Goal: Check status: Check status

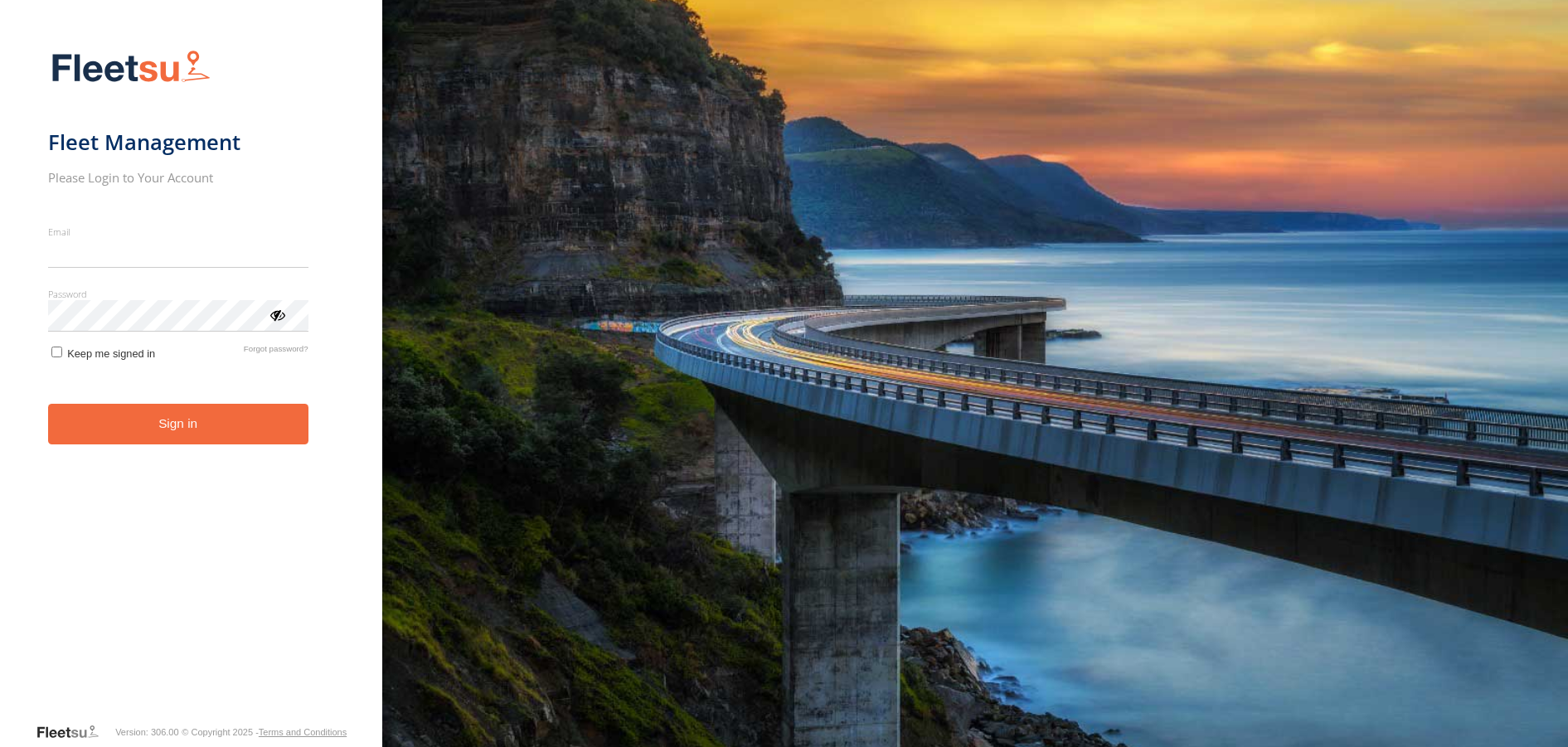
type input "**********"
click at [182, 444] on button "Sign in" at bounding box center [179, 424] width 261 height 41
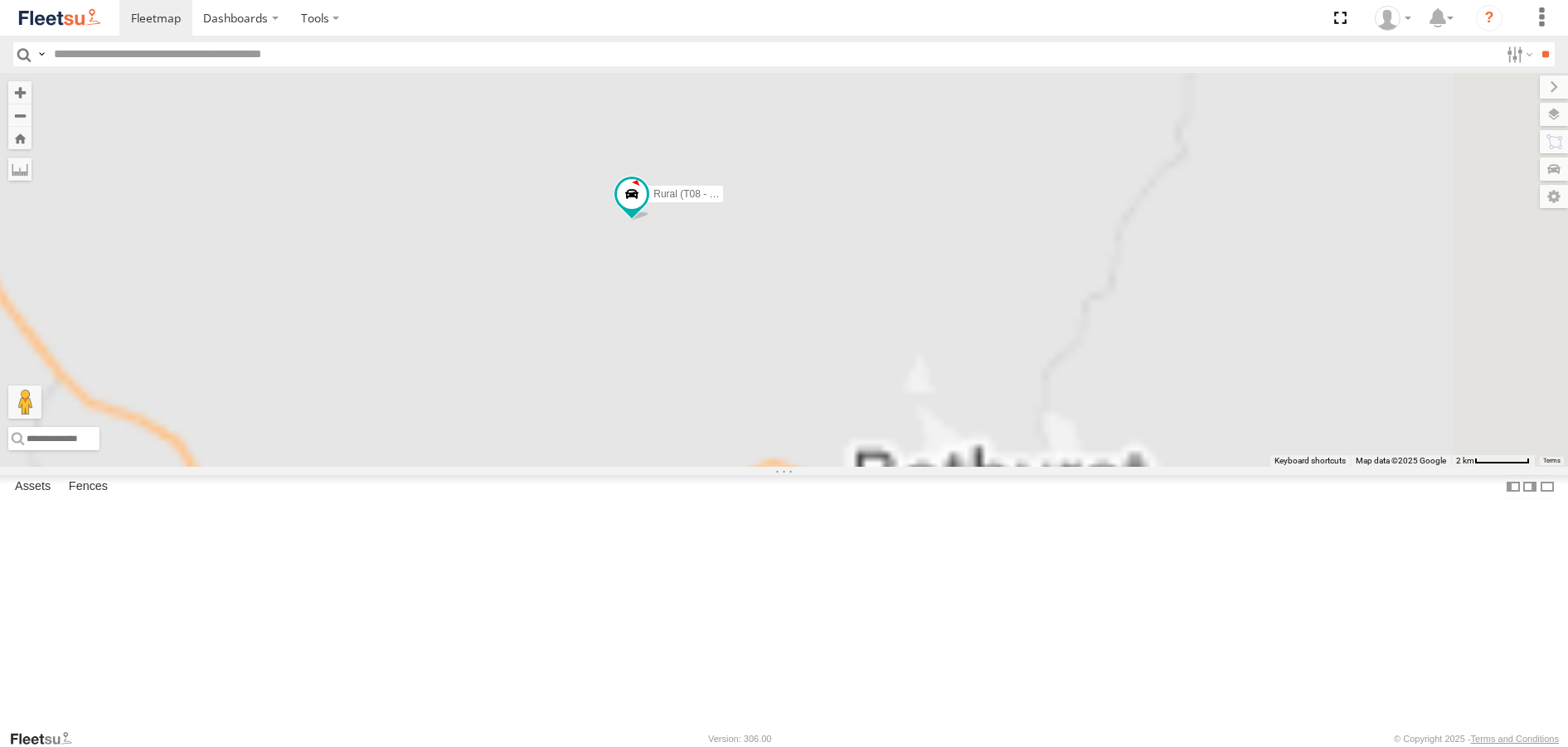
drag, startPoint x: 578, startPoint y: 284, endPoint x: 834, endPoint y: 390, distance: 277.1
click at [834, 390] on div "Brookvale (T10 - [PERSON_NAME]) Rural (T08 - [PERSON_NAME]) Blacktown #1 (T09 -…" at bounding box center [784, 269] width 1568 height 393
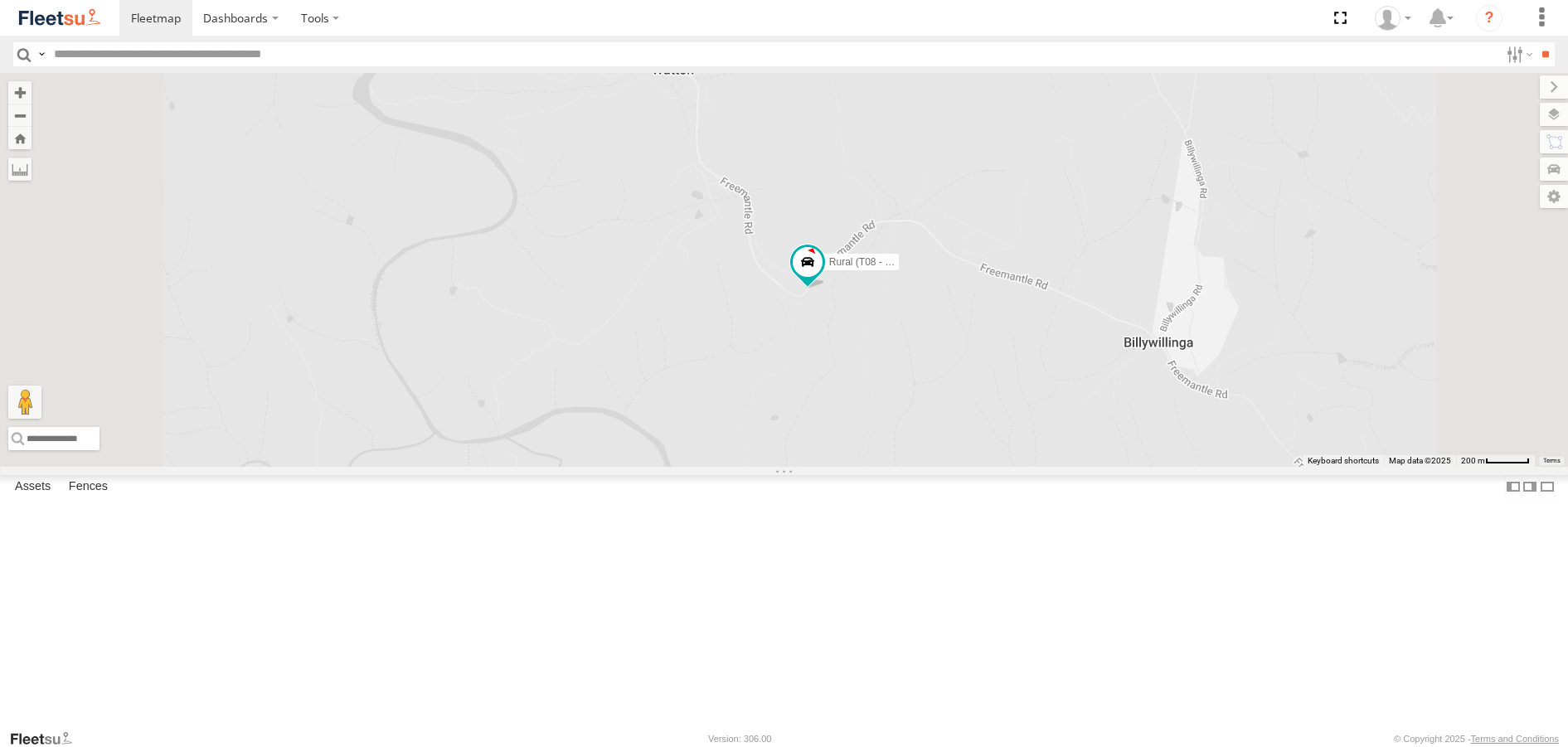
drag, startPoint x: 880, startPoint y: 220, endPoint x: 950, endPoint y: 432, distance: 223.3
click at [950, 432] on div "Brookvale (T10 - [PERSON_NAME]) Rural (T08 - [PERSON_NAME]) Blacktown #1 (T09 -…" at bounding box center [784, 269] width 1568 height 393
click at [822, 278] on span at bounding box center [806, 262] width 29 height 29
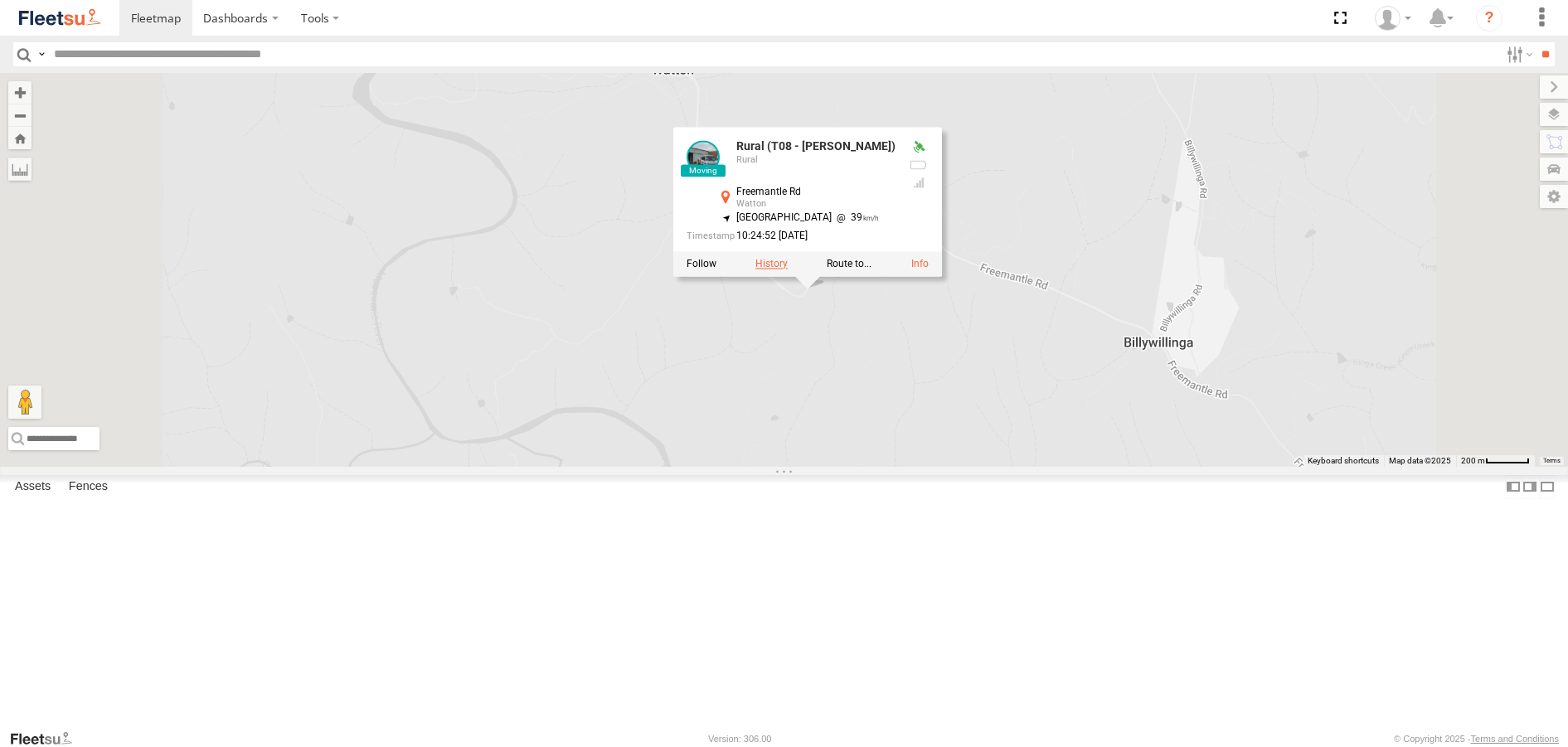
click at [787, 270] on label at bounding box center [771, 264] width 32 height 11
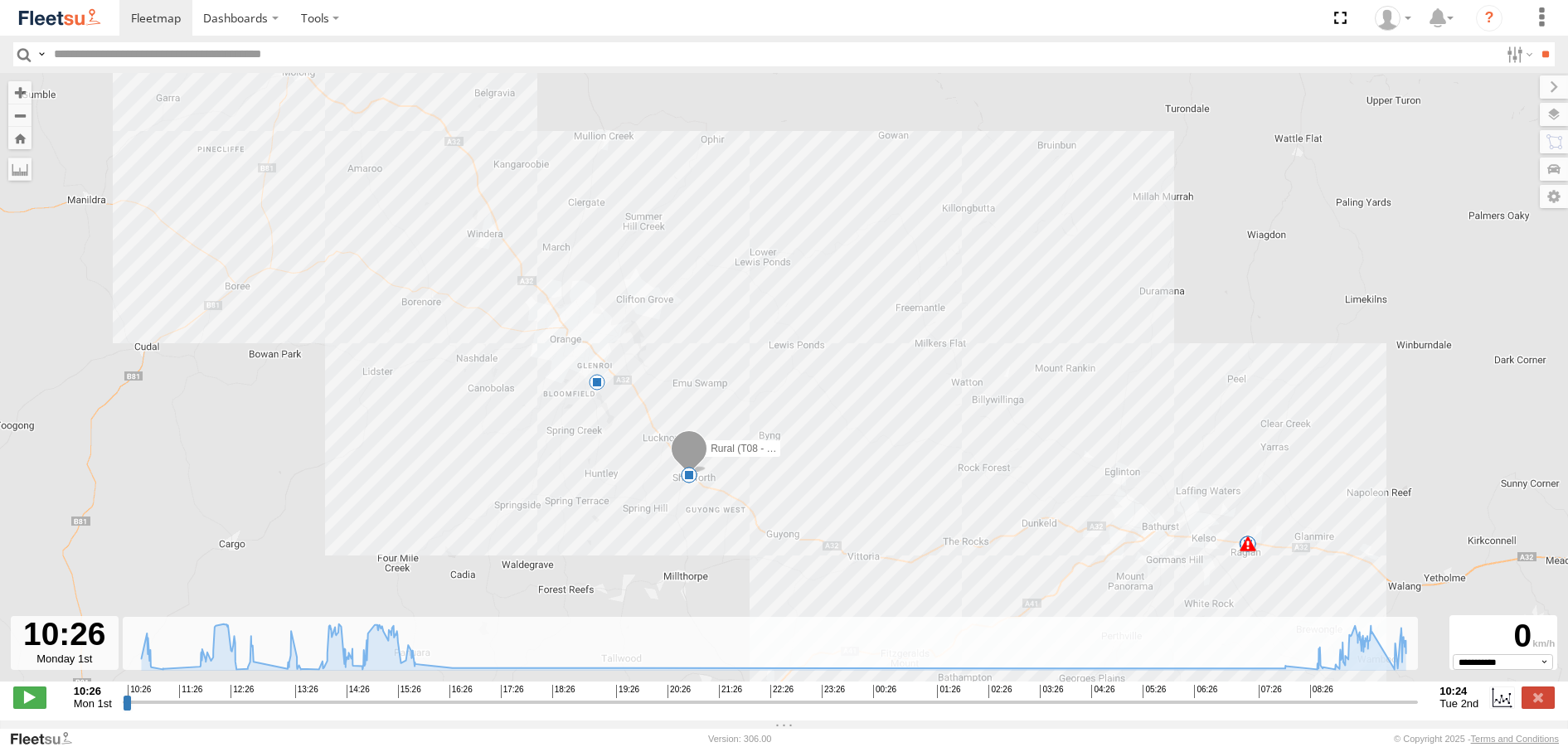
drag, startPoint x: 926, startPoint y: 481, endPoint x: 896, endPoint y: 386, distance: 99.6
click at [895, 386] on div "Rural (T08 - Matt) 10:30 Mon 10:33 Mon 12:46 Mon 13:17 Mon 15:49 Mon 16:25 Mon …" at bounding box center [784, 386] width 1568 height 625
drag, startPoint x: 1368, startPoint y: 709, endPoint x: 1282, endPoint y: 636, distance: 112.8
type input "**********"
click at [1411, 709] on input "range" at bounding box center [770, 701] width 1295 height 16
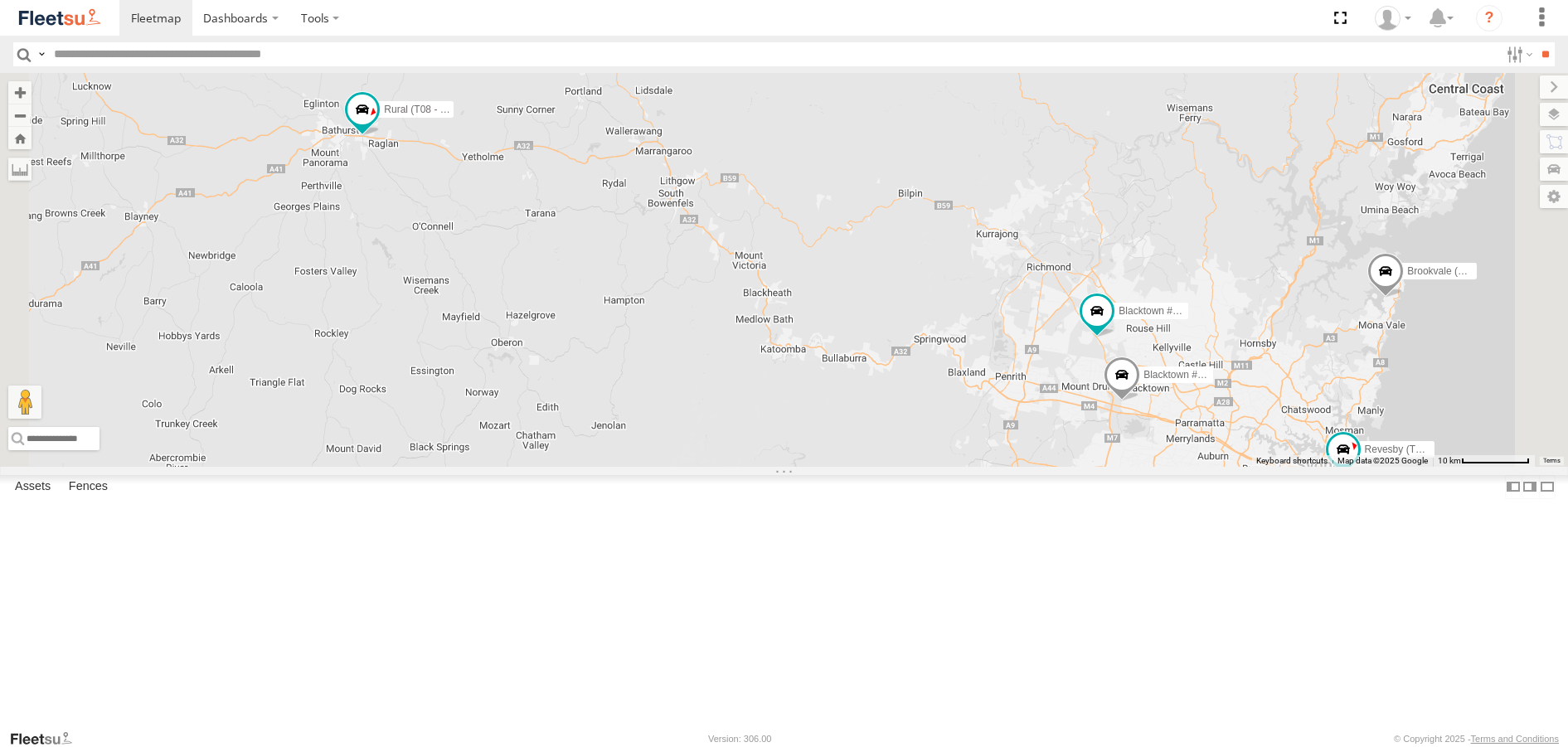
drag, startPoint x: 489, startPoint y: 228, endPoint x: 582, endPoint y: 297, distance: 115.8
click at [580, 297] on div "Brookvale (T10 - [PERSON_NAME]) Rural (T08 - [PERSON_NAME]) Blacktown #1 (T09 -…" at bounding box center [784, 269] width 1568 height 393
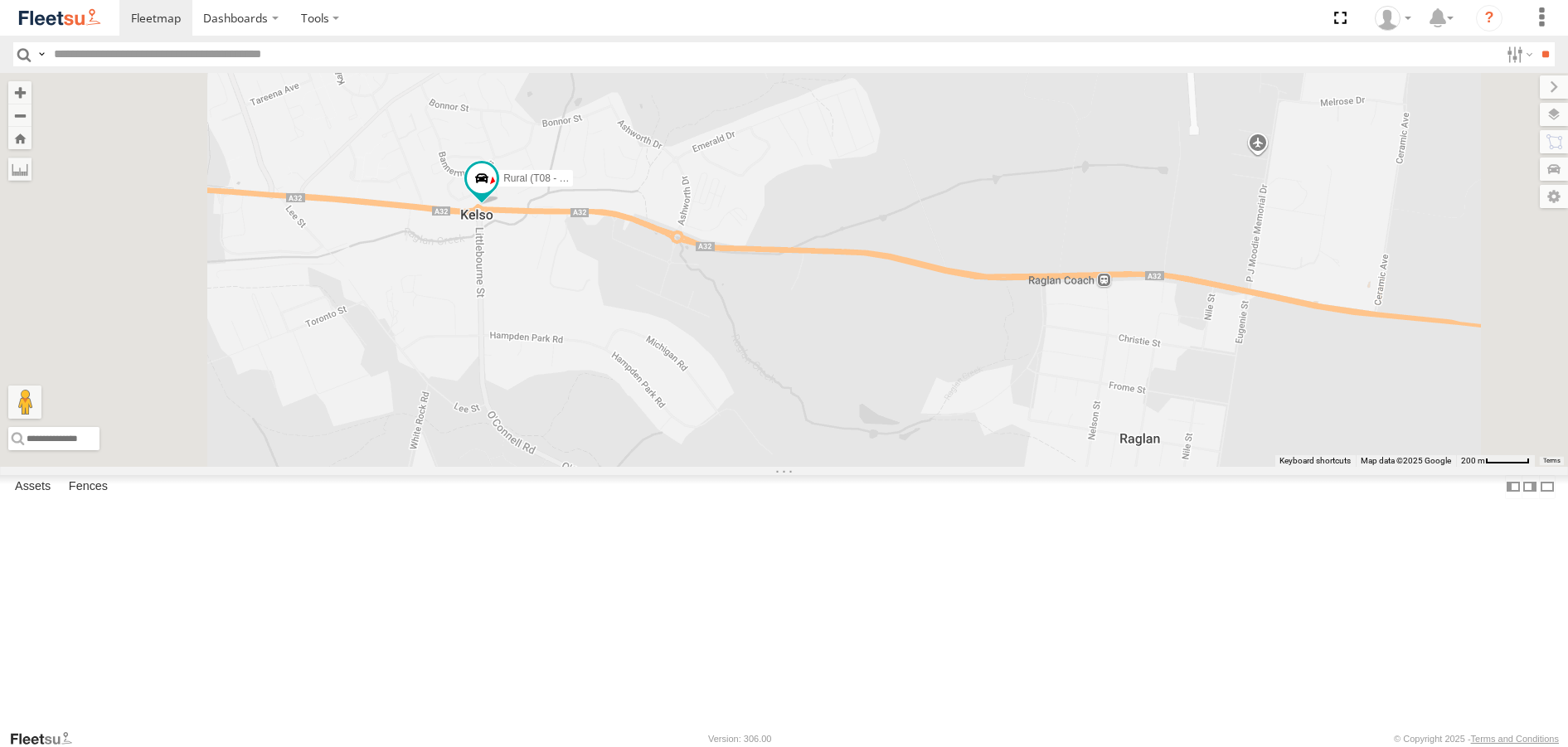
drag, startPoint x: 634, startPoint y: 121, endPoint x: 720, endPoint y: 389, distance: 281.5
click at [720, 389] on div "Brookvale (T10 - [PERSON_NAME]) Rural (T08 - [PERSON_NAME]) Blacktown #1 (T09 -…" at bounding box center [784, 269] width 1568 height 393
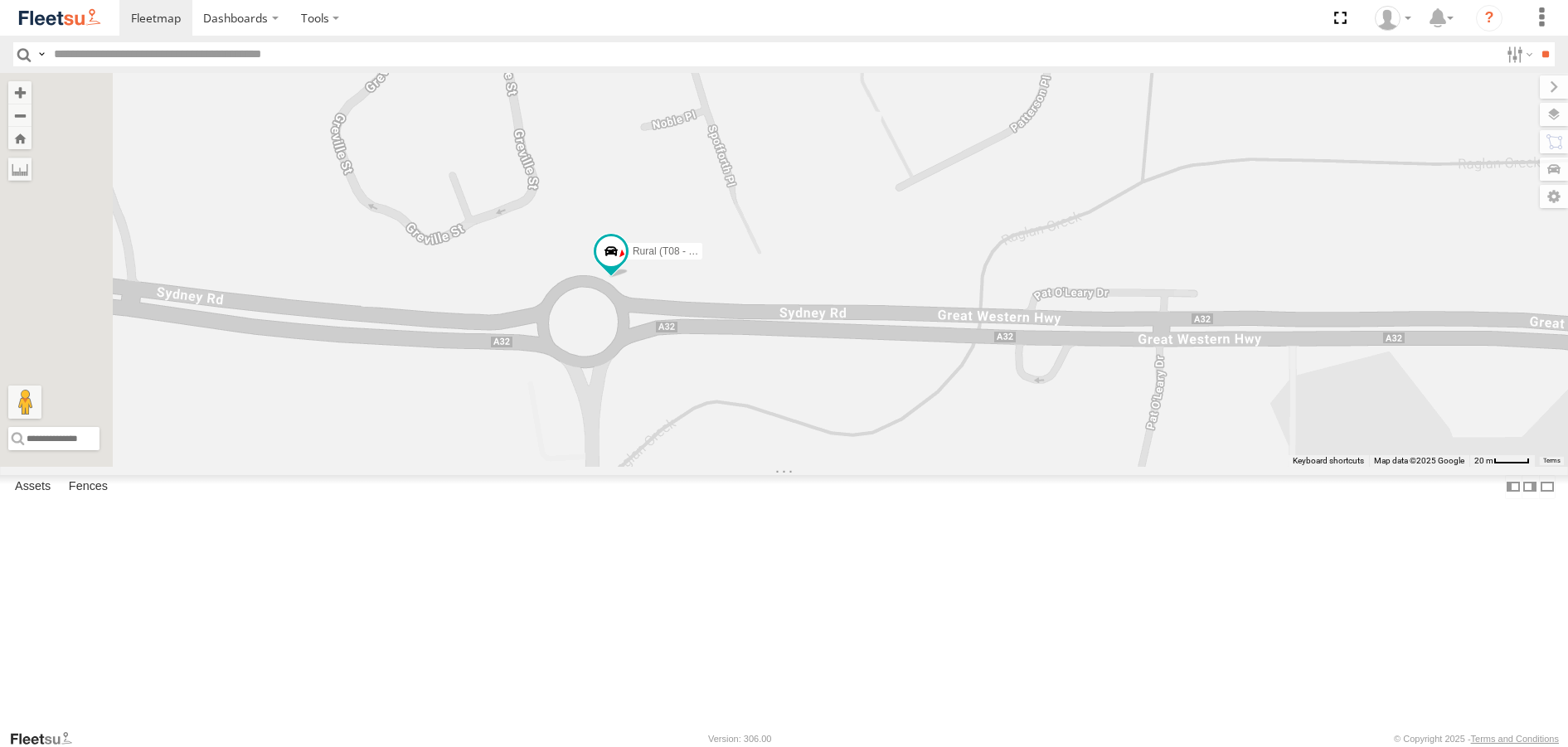
drag, startPoint x: 638, startPoint y: 167, endPoint x: 742, endPoint y: 378, distance: 235.2
click at [742, 378] on div "Brookvale (T10 - [PERSON_NAME]) Rural (T08 - [PERSON_NAME]) Blacktown #1 (T09 -…" at bounding box center [784, 269] width 1568 height 393
